Goal: Check status: Check status

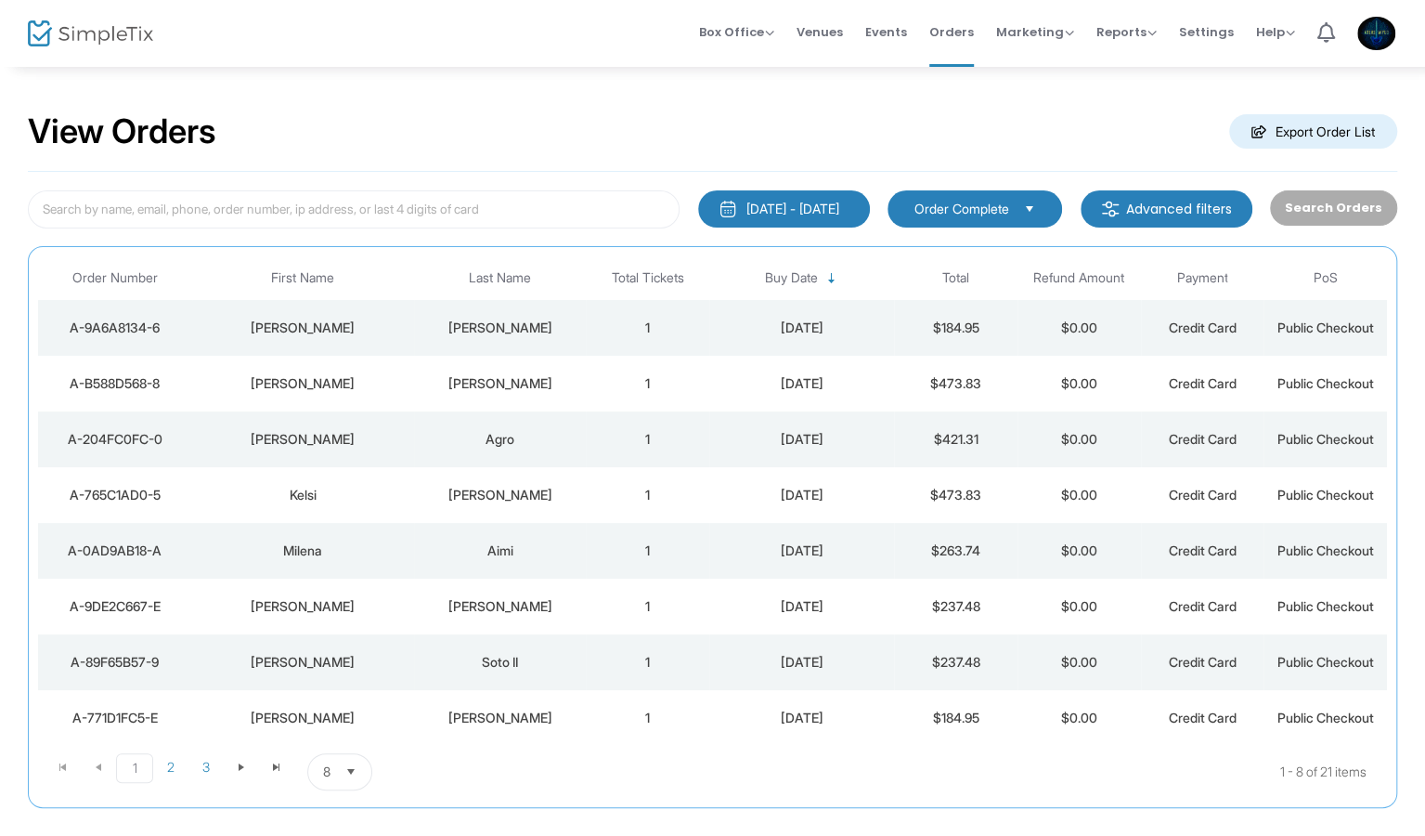
click at [334, 771] on span "8" at bounding box center [327, 771] width 22 height 35
click at [337, 702] on span "50" at bounding box center [330, 695] width 17 height 19
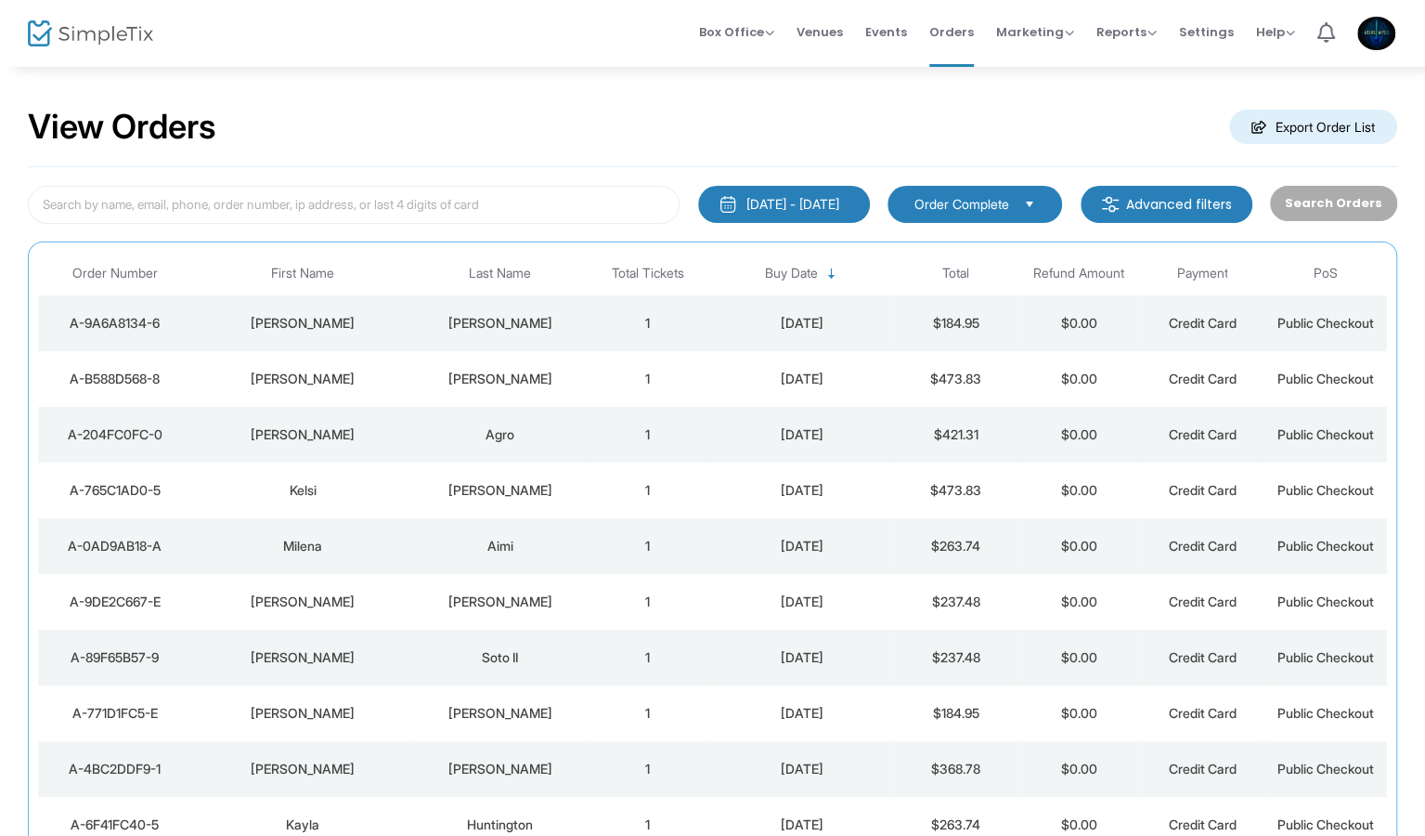
scroll to position [4, 0]
click at [1213, 206] on m-button "Advanced filters" at bounding box center [1167, 205] width 172 height 37
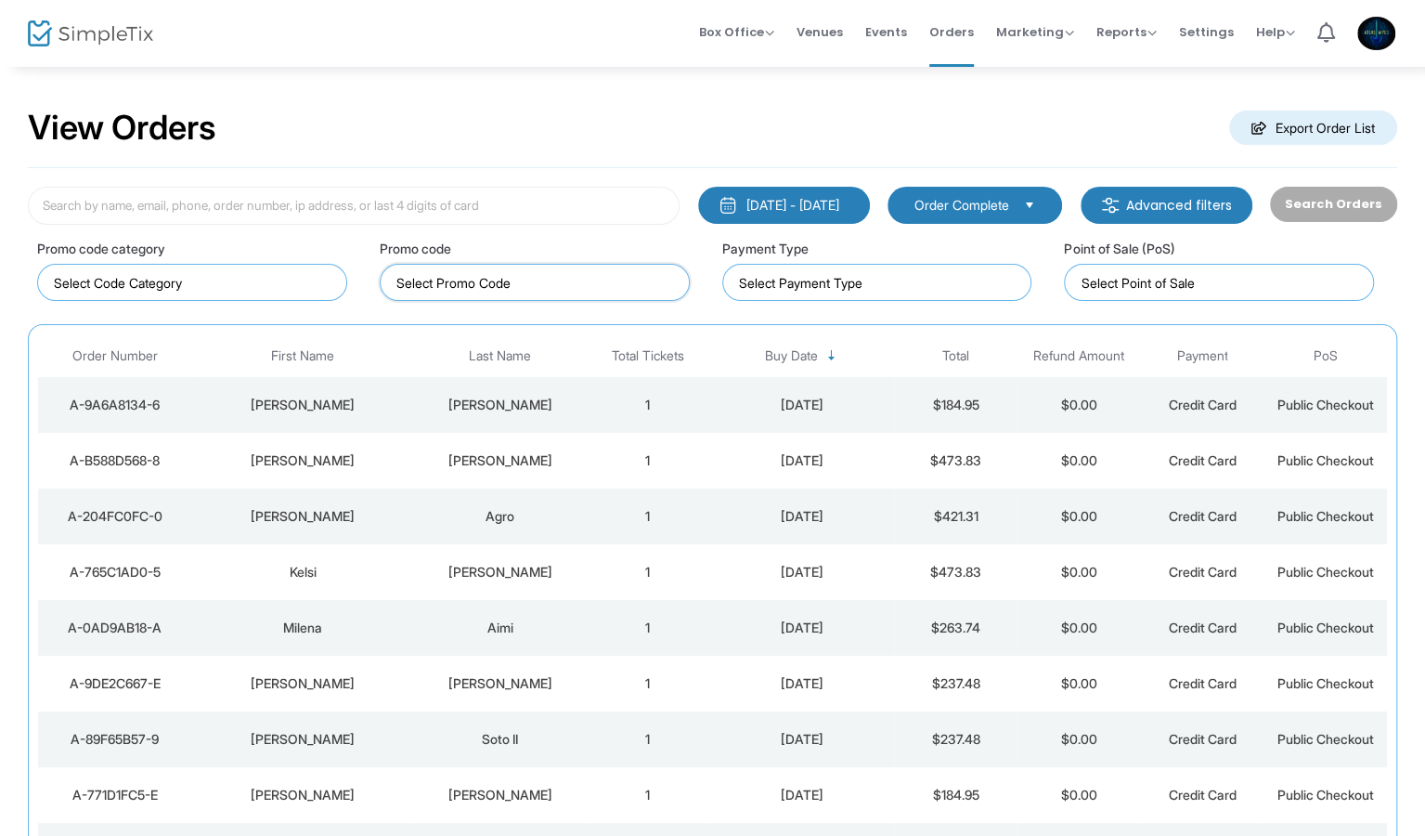
click at [447, 283] on input at bounding box center [538, 282] width 284 height 19
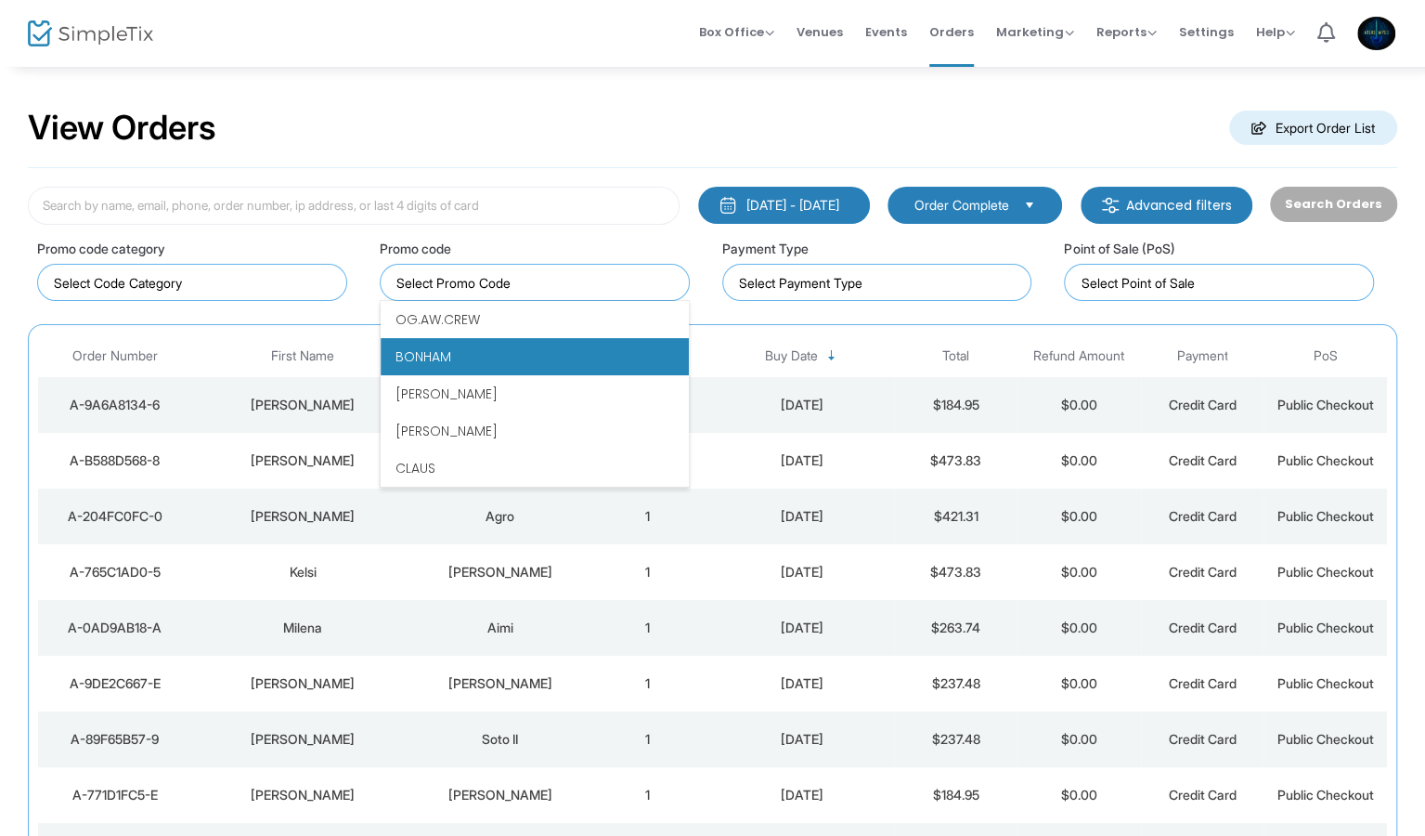
click at [439, 350] on span "BONHAM" at bounding box center [424, 356] width 56 height 19
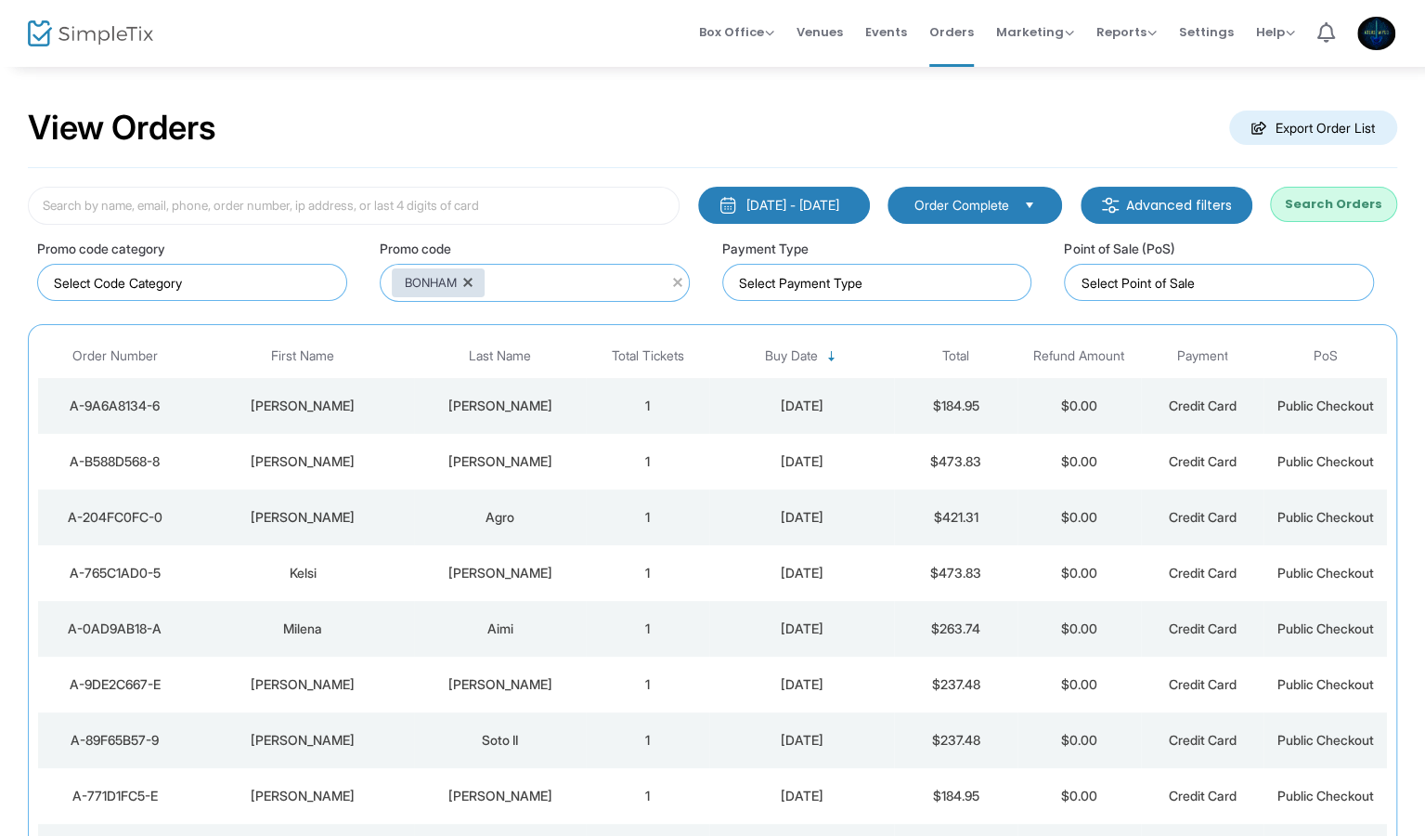
click at [1327, 201] on button "Search Orders" at bounding box center [1333, 204] width 127 height 35
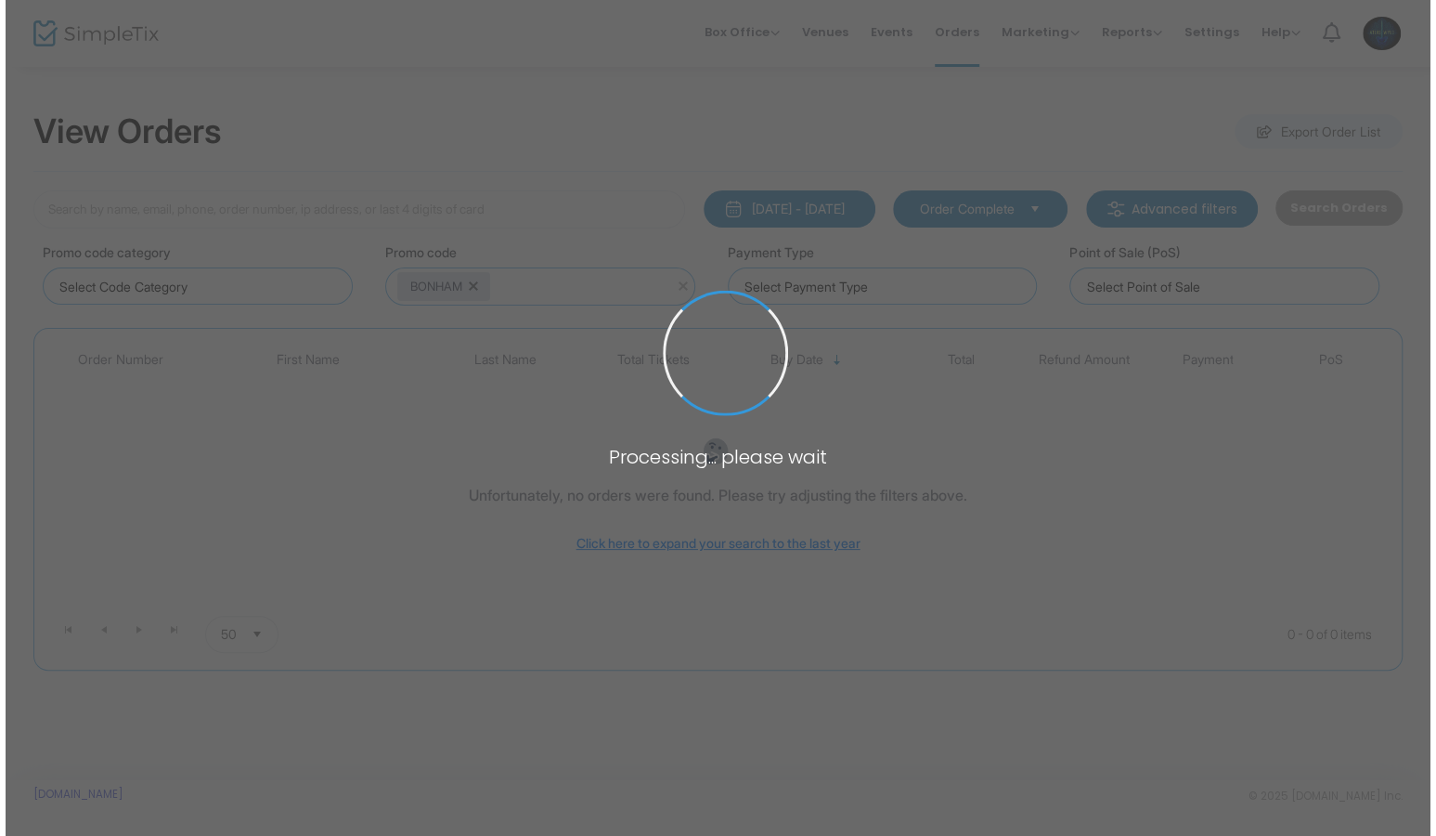
scroll to position [0, 0]
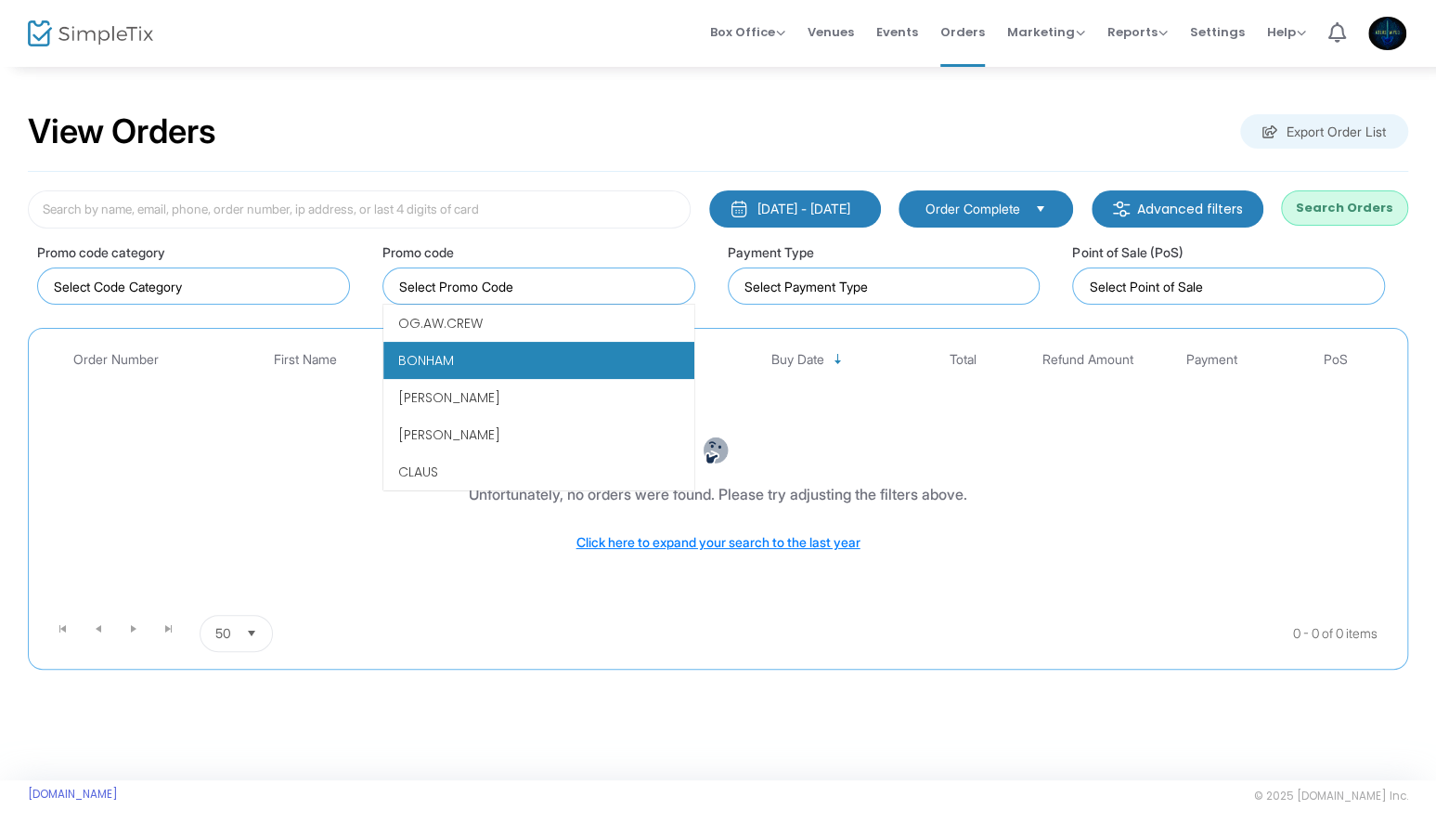
click at [474, 286] on input at bounding box center [542, 286] width 287 height 19
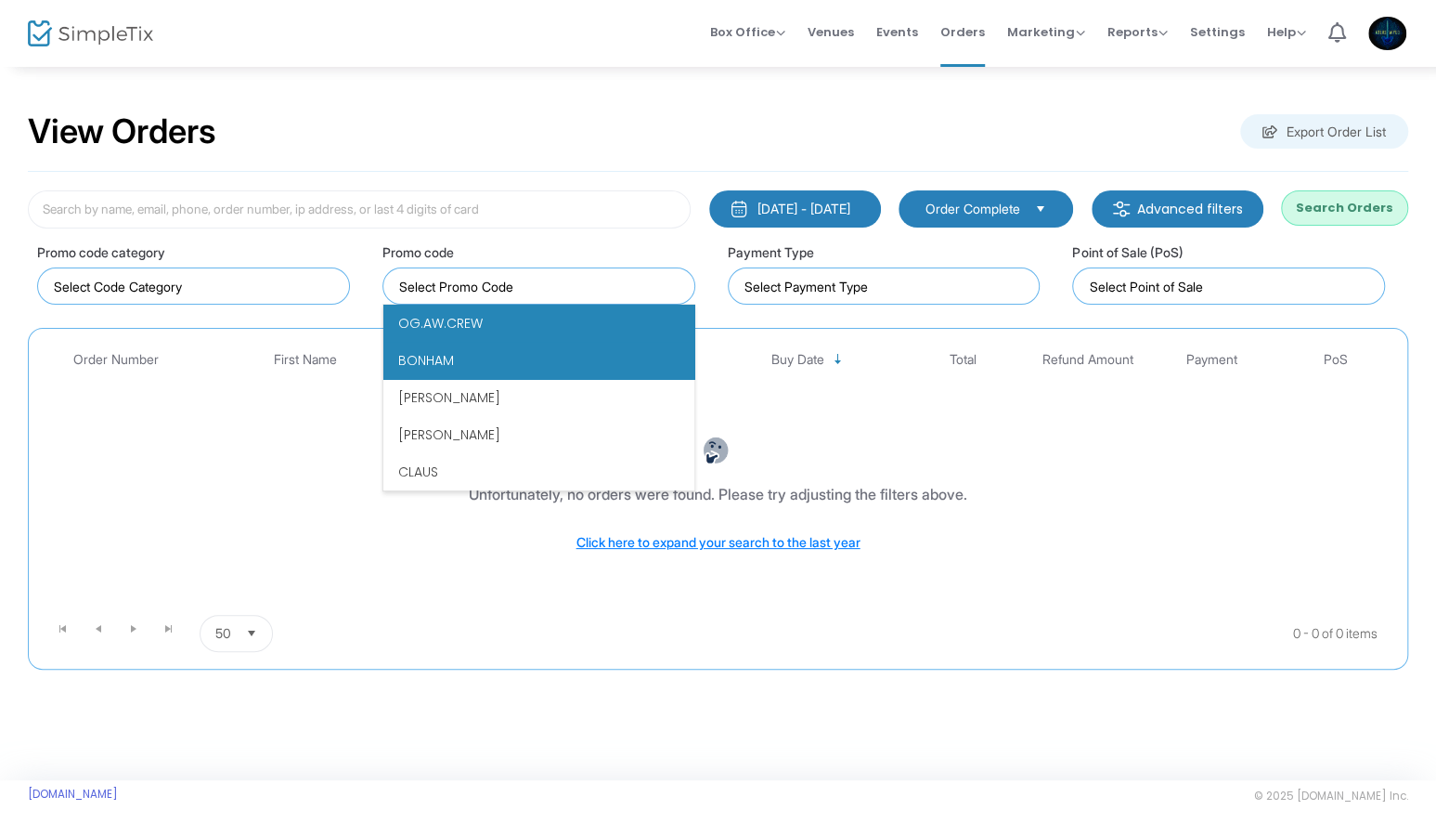
click at [480, 316] on li "OG.AW.CREW" at bounding box center [538, 323] width 311 height 37
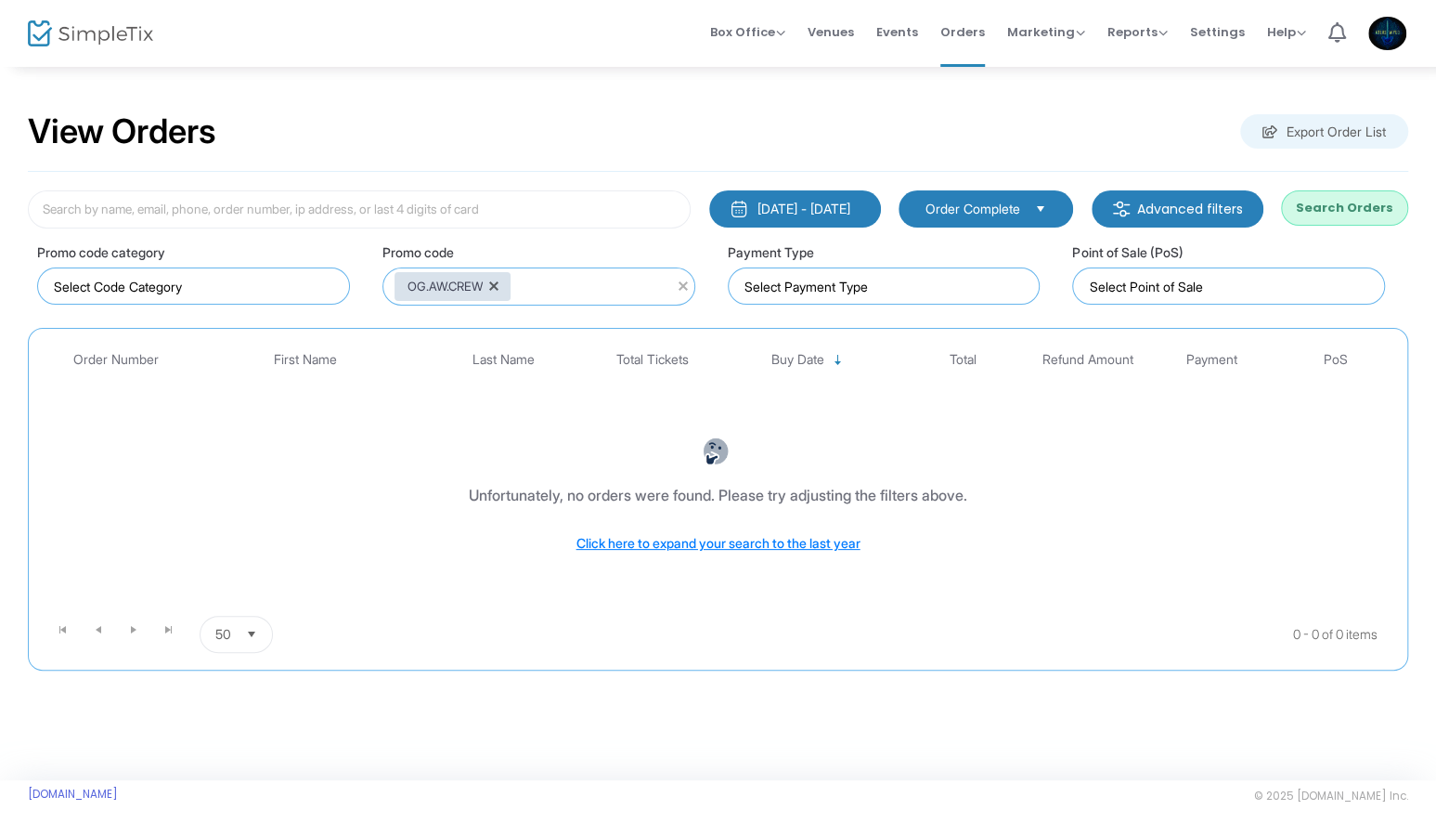
click at [1351, 213] on button "Search Orders" at bounding box center [1344, 207] width 127 height 35
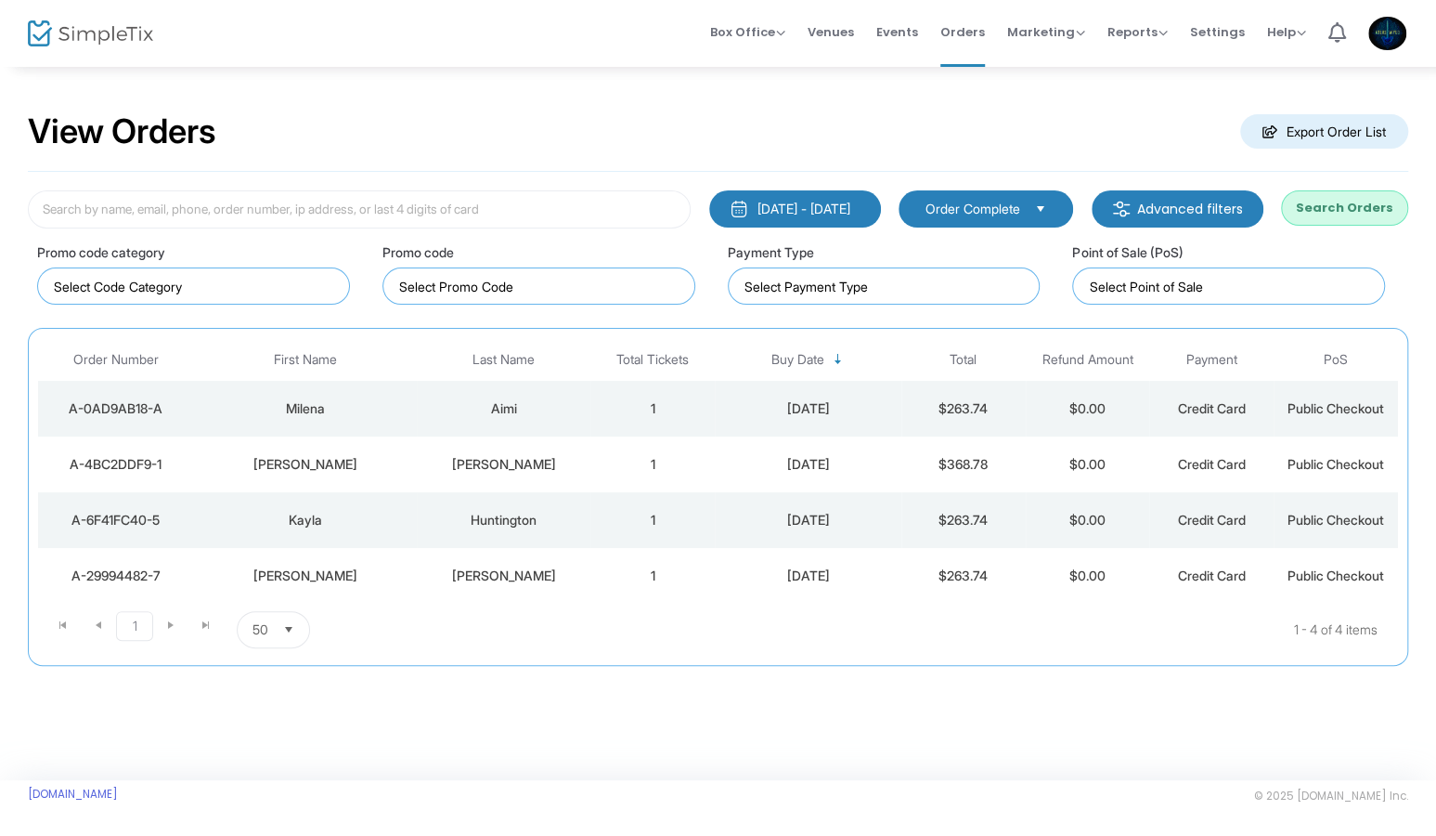
click at [523, 286] on input at bounding box center [542, 286] width 287 height 19
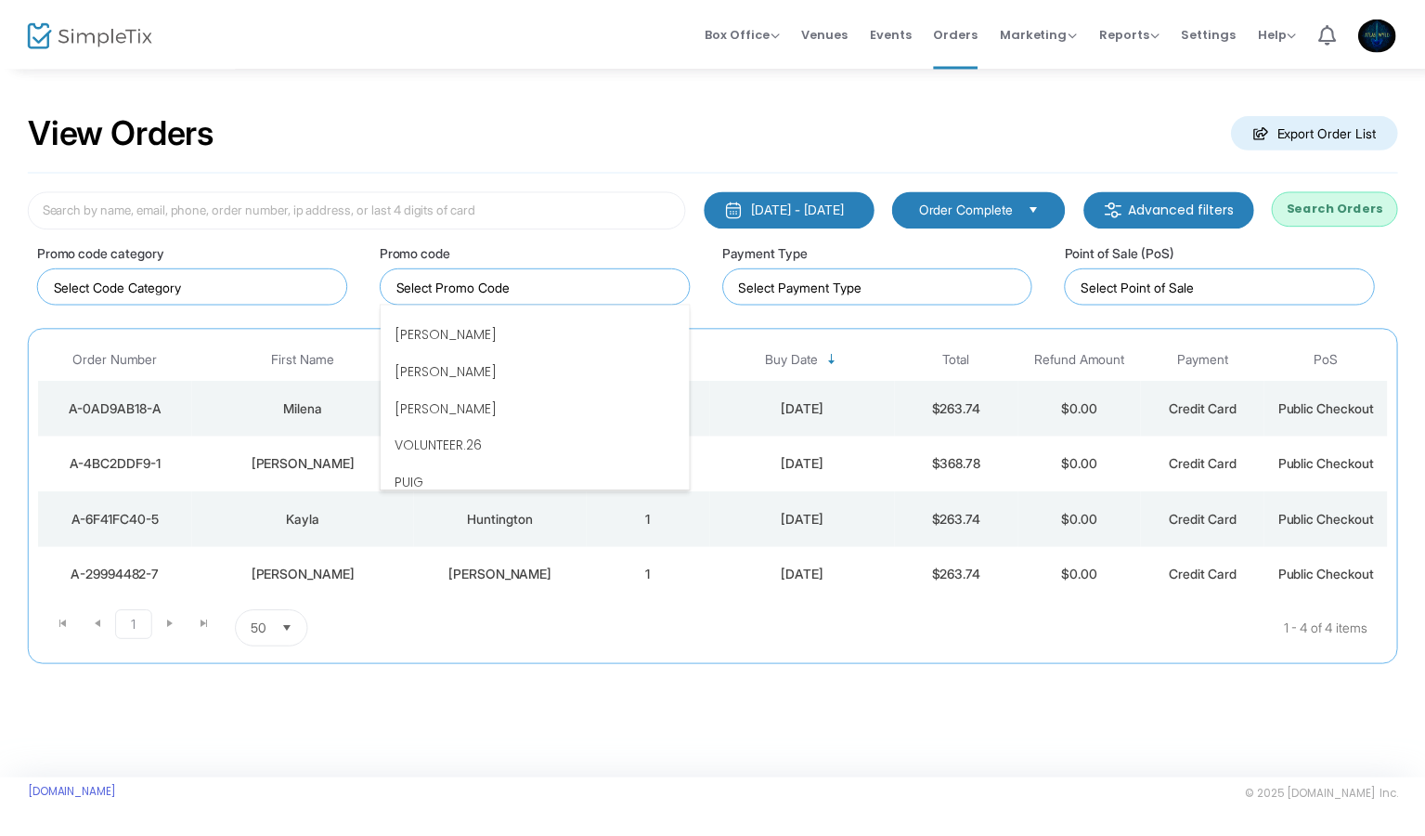
scroll to position [371, 0]
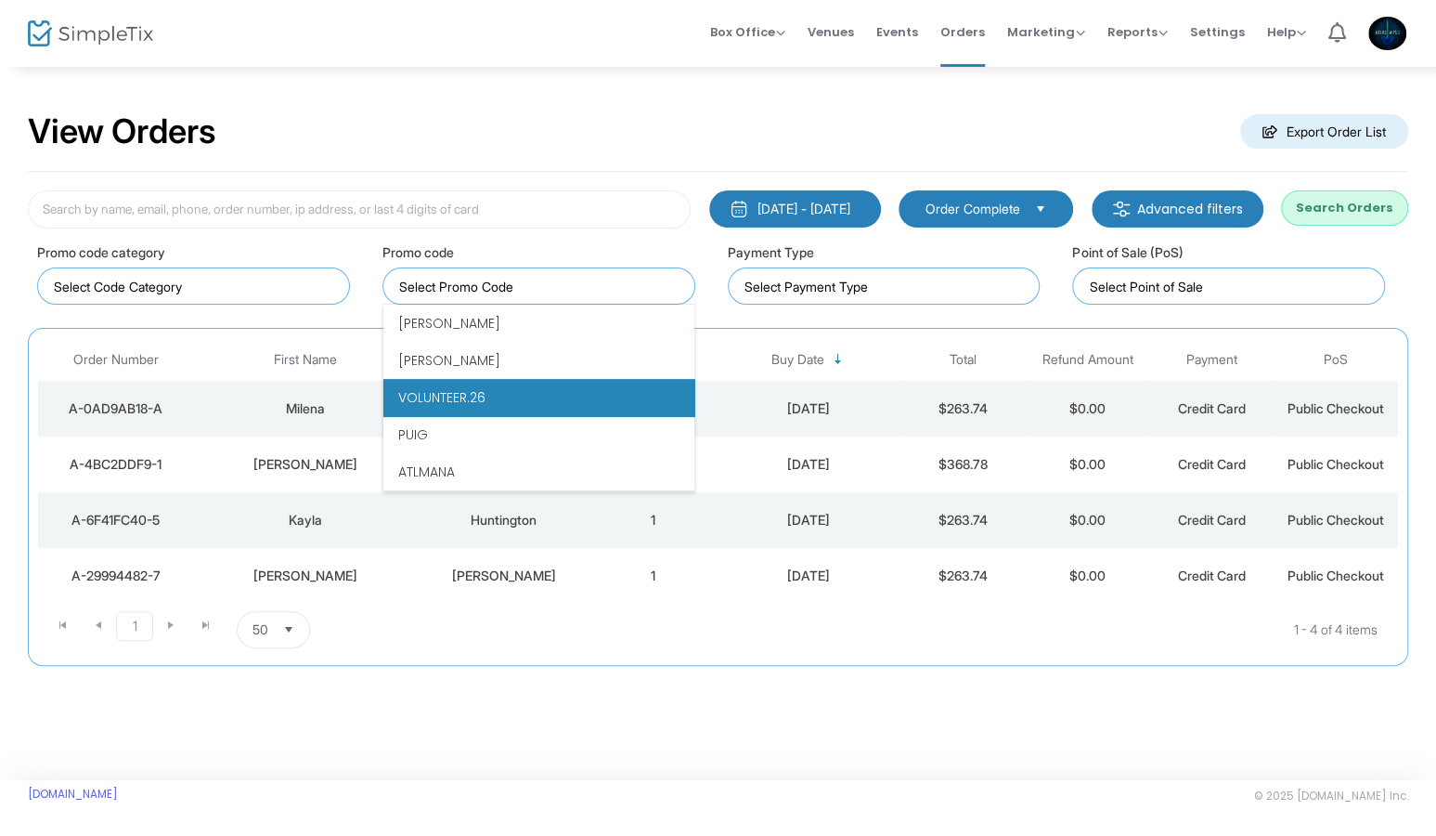
click at [512, 394] on li "VOLUNTEER.26" at bounding box center [538, 397] width 311 height 37
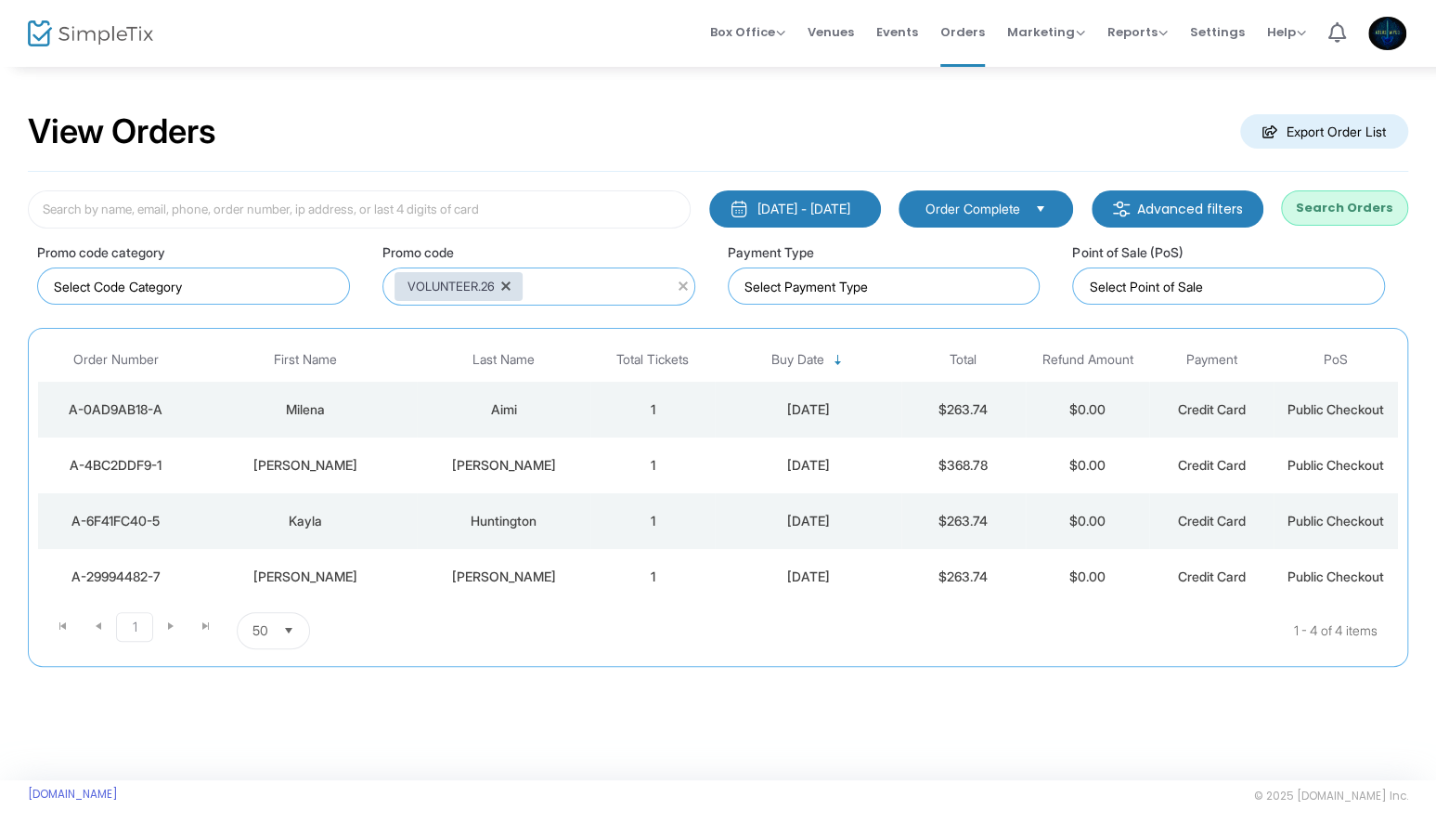
click at [1350, 212] on button "Search Orders" at bounding box center [1344, 207] width 127 height 35
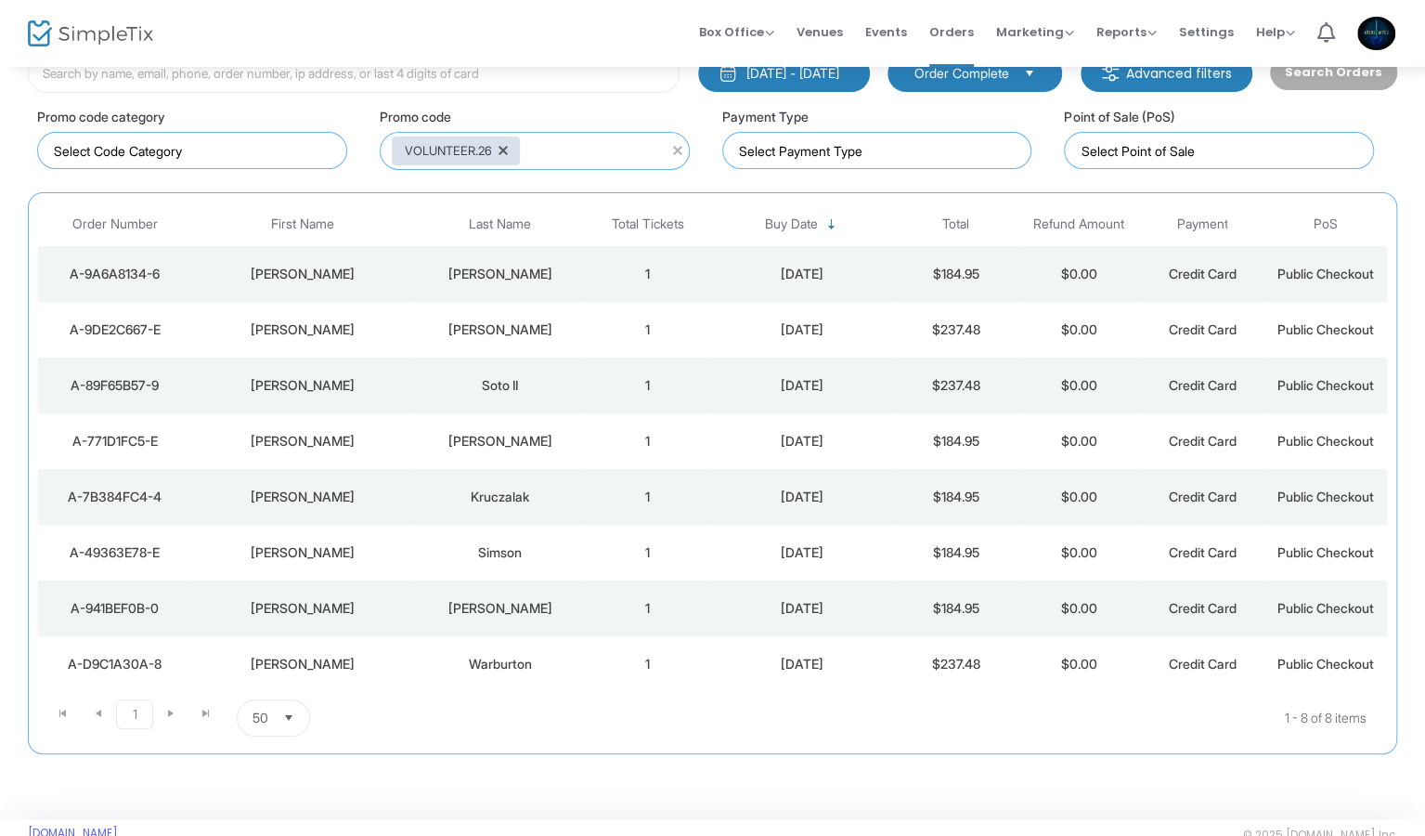
scroll to position [150, 0]
